Goal: Use online tool/utility: Utilize a website feature to perform a specific function

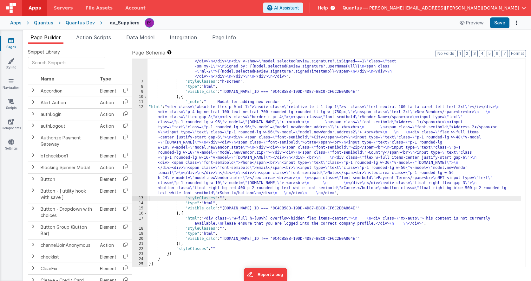
scroll to position [1643, 0]
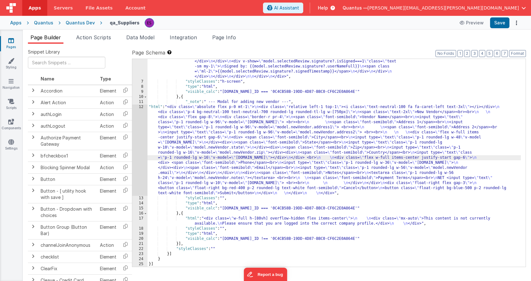
click at [139, 135] on div "12" at bounding box center [139, 150] width 15 height 91
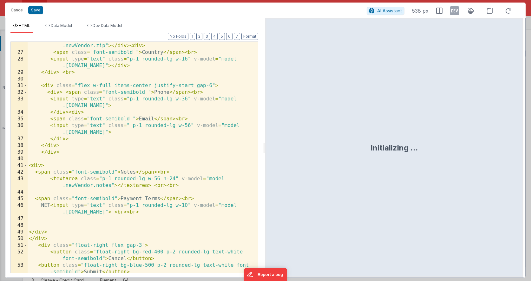
scroll to position [255, 0]
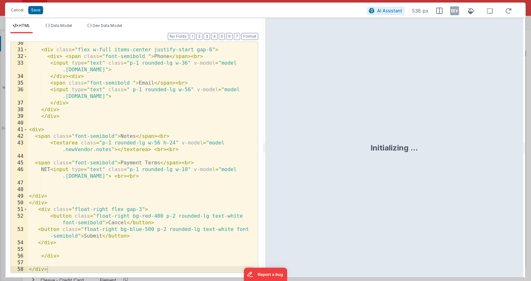
click at [105, 224] on div "< div class = "flex w-full items-center justify-start gap-6" > < div > < span c…" at bounding box center [140, 162] width 225 height 244
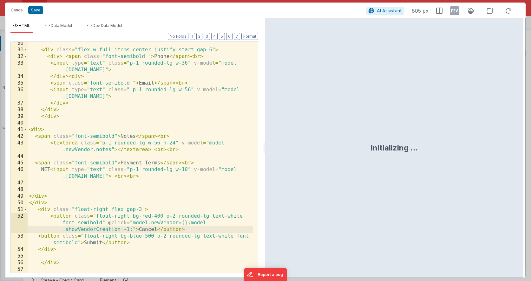
click at [81, 243] on div "< div class = "flex w-full items-center justify-start gap-6" > < div > < span c…" at bounding box center [140, 162] width 225 height 244
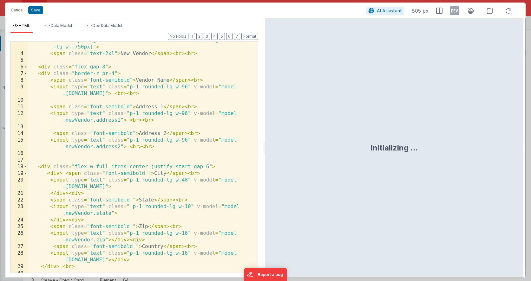
scroll to position [0, 0]
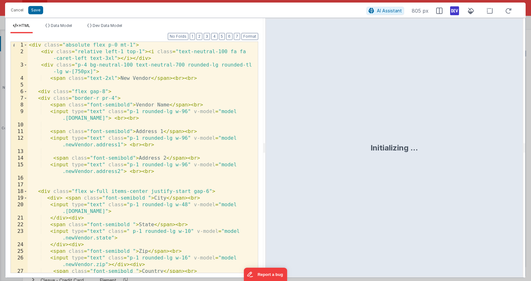
click at [453, 13] on icon at bounding box center [454, 11] width 9 height 10
click at [187, 119] on div "< div class = "absolute flex p-0 mt-1" > < div class = "relative left-1 top-1" …" at bounding box center [140, 167] width 225 height 251
click at [190, 105] on div "< div class = "absolute flex p-0 mt-1" > < div class = "relative left-1 top-1" …" at bounding box center [140, 167] width 225 height 251
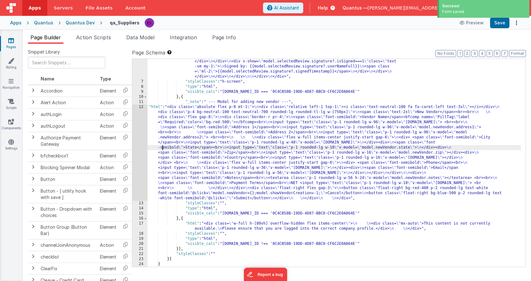
click at [138, 151] on div "12" at bounding box center [139, 153] width 15 height 96
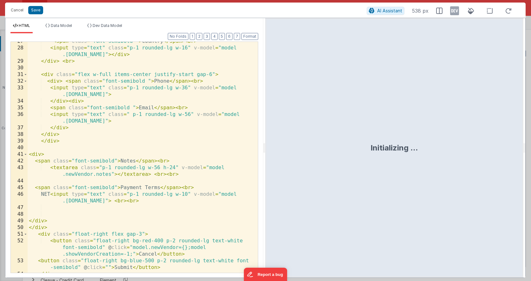
scroll to position [268, 0]
